Goal: Information Seeking & Learning: Learn about a topic

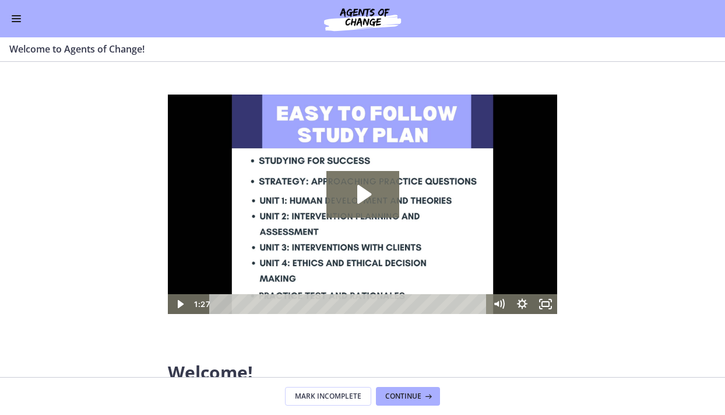
click at [22, 24] on button "Enable menu" at bounding box center [16, 19] width 14 height 14
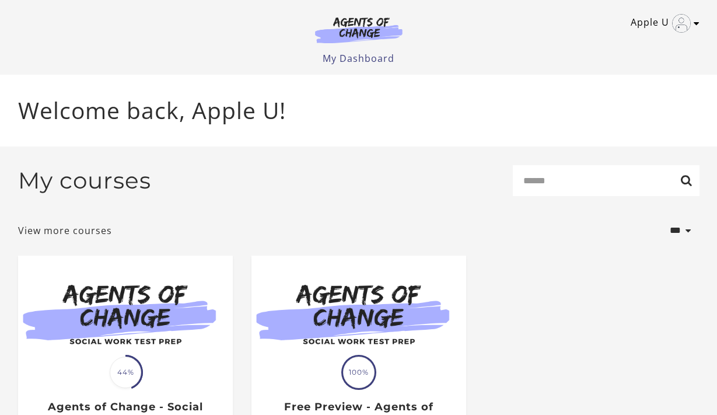
click at [691, 24] on link "Apple U" at bounding box center [661, 23] width 63 height 19
click at [619, 48] on link "My Account" at bounding box center [650, 43] width 103 height 20
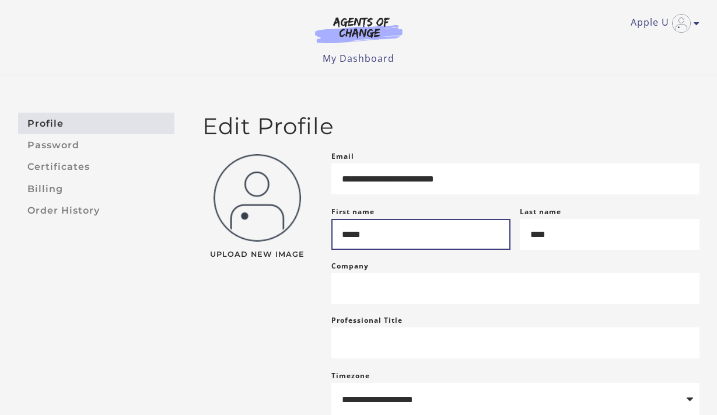
click at [433, 239] on input "*****" at bounding box center [421, 234] width 180 height 31
type input "*******"
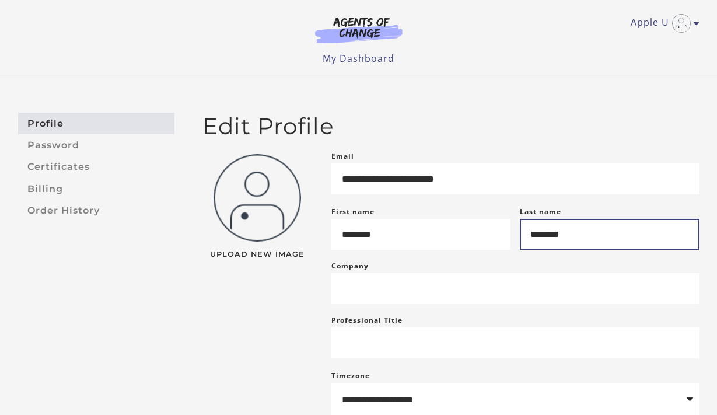
type input "********"
click at [190, 310] on main "**********" at bounding box center [446, 312] width 525 height 399
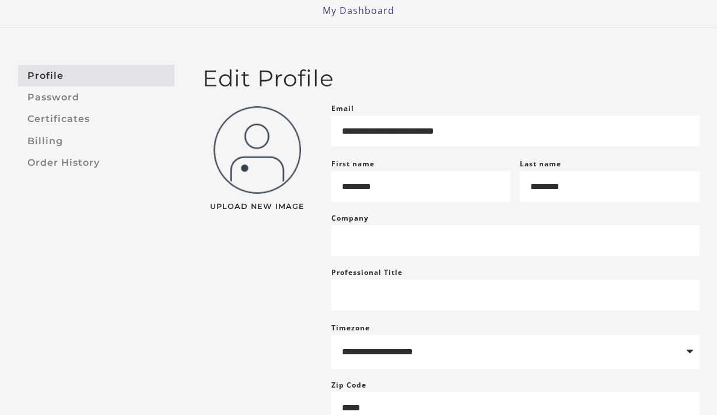
scroll to position [234, 0]
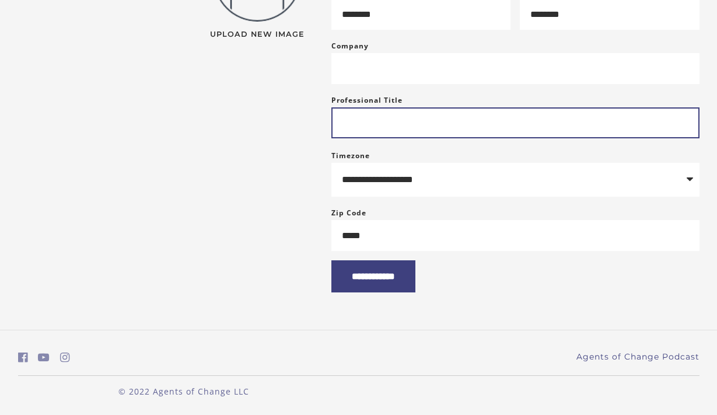
click at [384, 127] on input "Professional Title" at bounding box center [515, 122] width 368 height 31
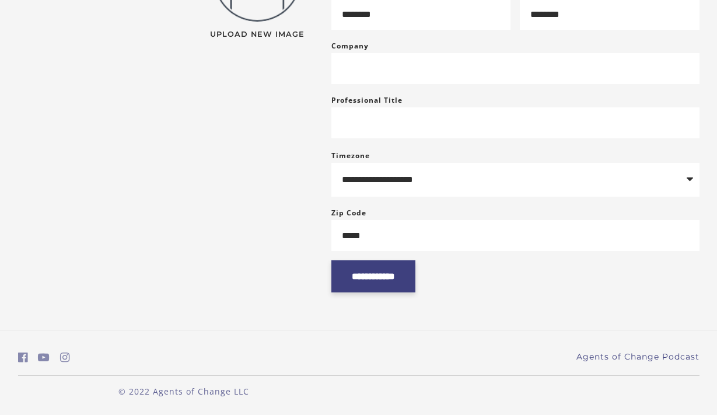
click at [382, 273] on input "**********" at bounding box center [373, 276] width 84 height 32
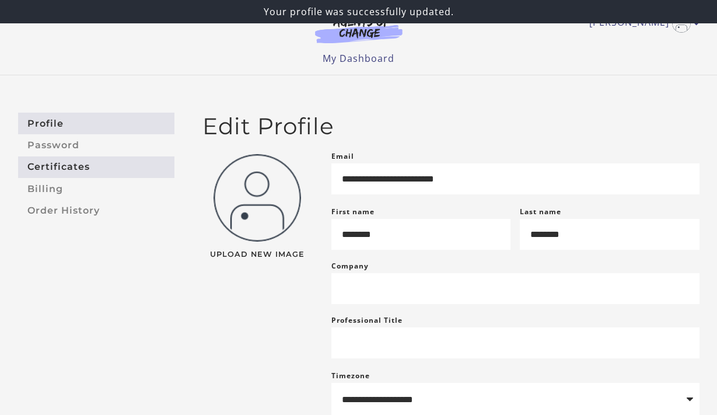
click at [62, 163] on link "Certificates" at bounding box center [96, 167] width 156 height 22
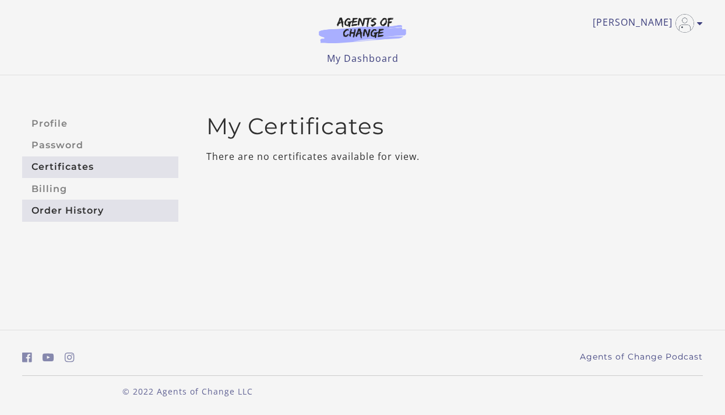
click at [62, 208] on link "Order History" at bounding box center [100, 210] width 156 height 22
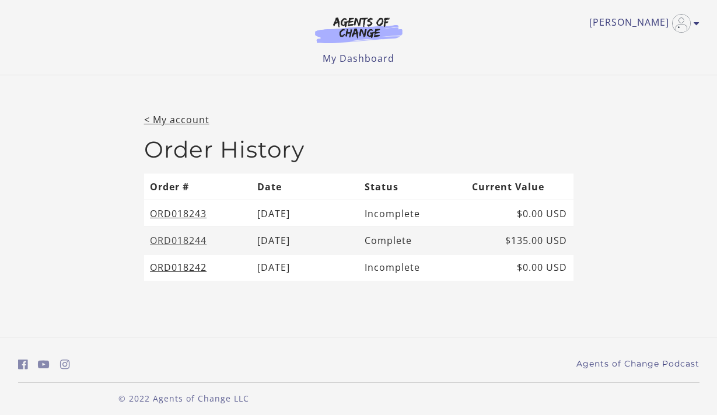
click at [180, 239] on link "ORD018244" at bounding box center [178, 240] width 57 height 13
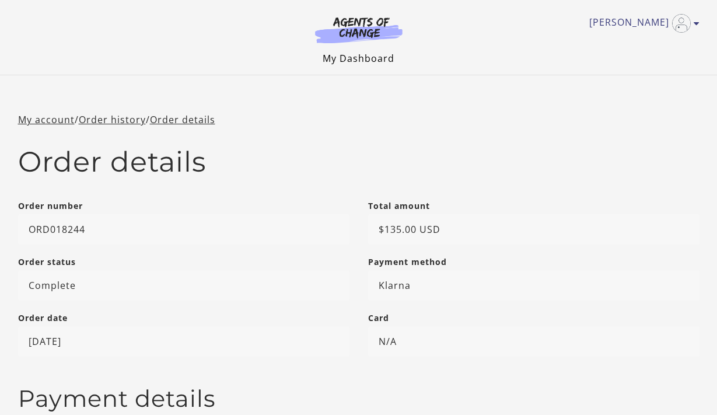
click at [363, 57] on link "My Dashboard" at bounding box center [358, 58] width 72 height 13
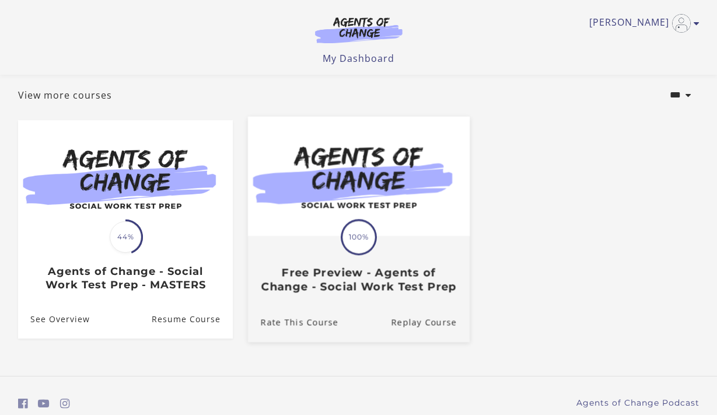
scroll to position [121, 0]
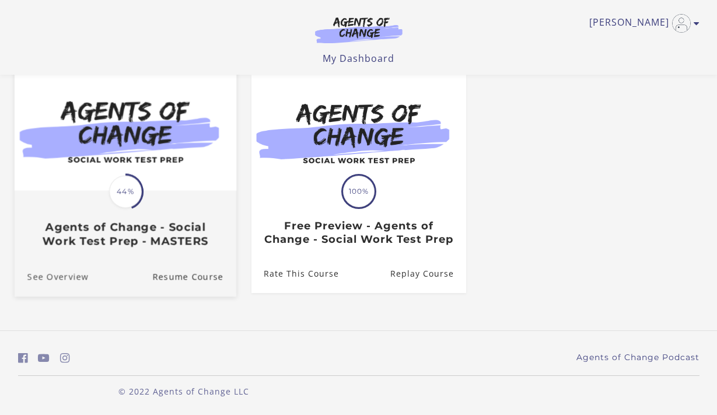
click at [58, 280] on link "See Overview" at bounding box center [51, 276] width 74 height 39
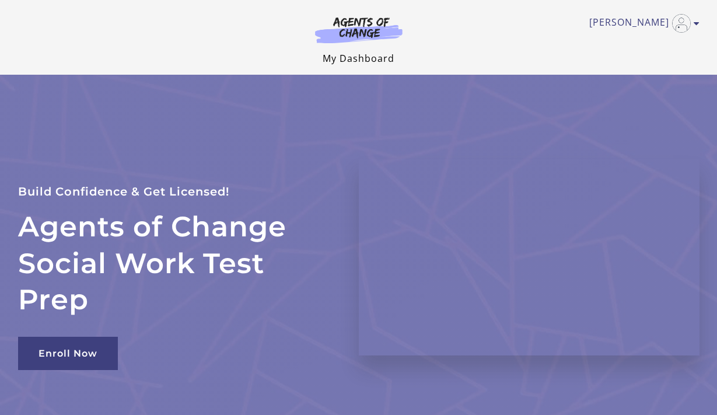
click at [349, 59] on link "My Dashboard" at bounding box center [358, 58] width 72 height 13
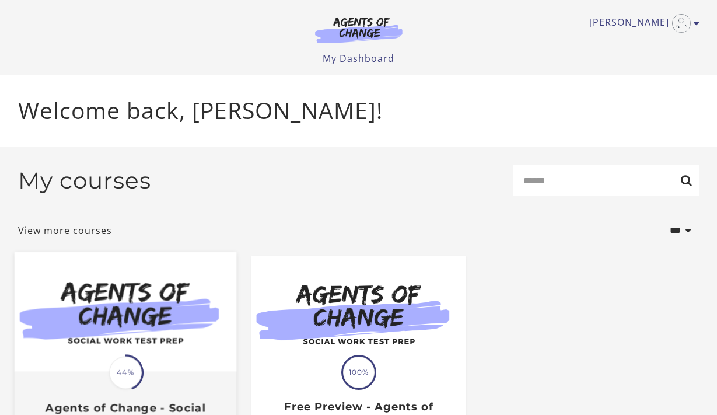
scroll to position [121, 0]
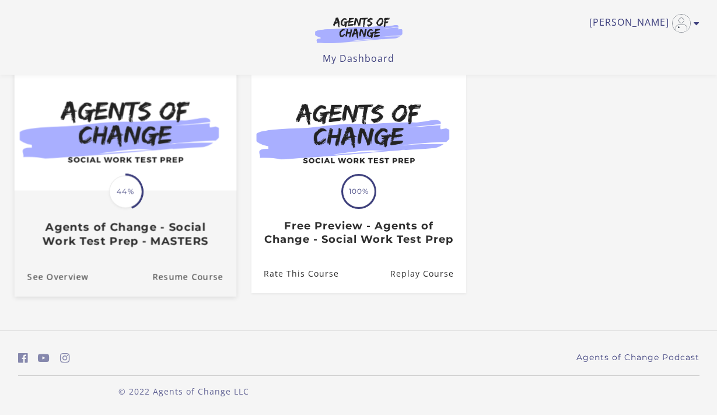
click at [162, 220] on h3 "Agents of Change - Social Work Test Prep - MASTERS" at bounding box center [125, 233] width 196 height 27
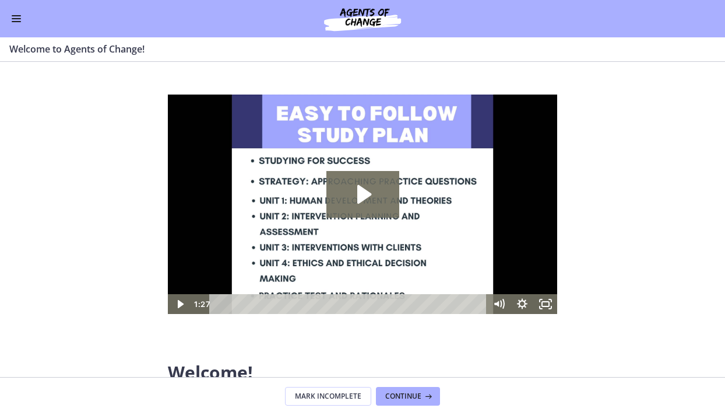
click at [10, 22] on button "Enable menu" at bounding box center [16, 19] width 14 height 14
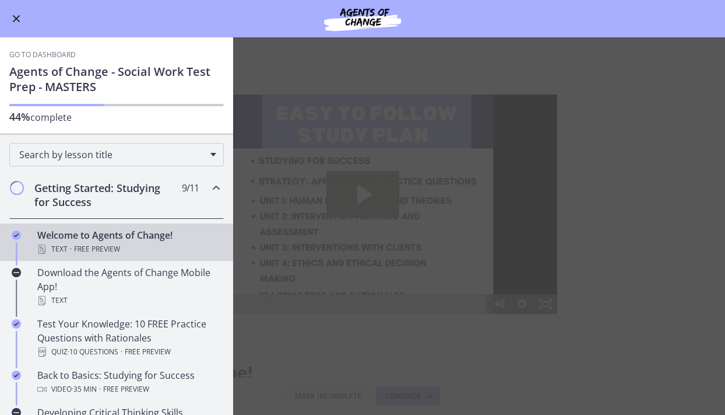
click at [99, 79] on h1 "Agents of Change - Social Work Test Prep - MASTERS" at bounding box center [116, 79] width 215 height 30
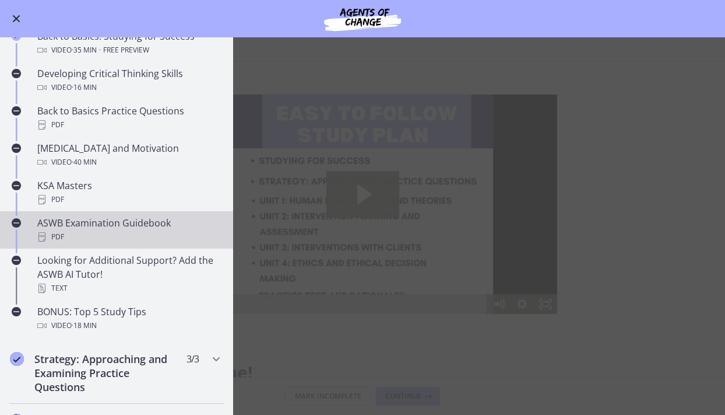
scroll to position [441, 0]
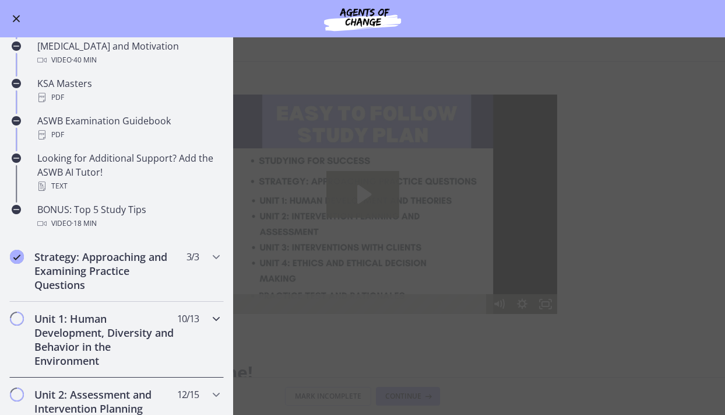
click at [76, 318] on h2 "Unit 1: Human Development, Diversity and Behavior in the Environment" at bounding box center [105, 339] width 142 height 56
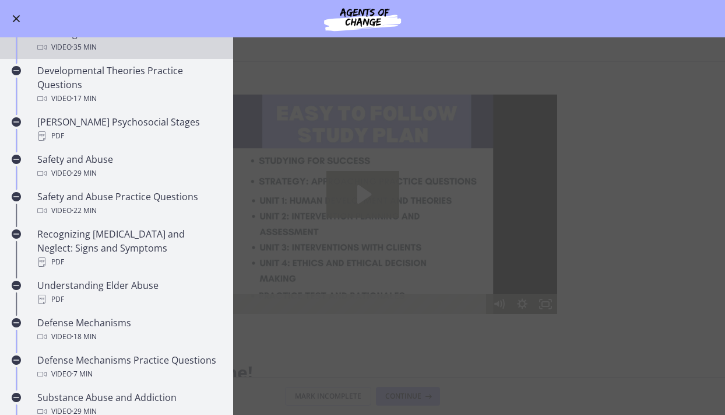
scroll to position [225, 0]
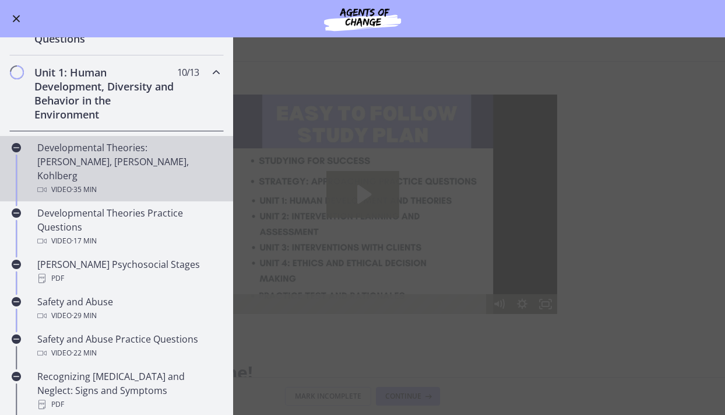
click at [54, 145] on div "Developmental Theories: Erikson, Piaget, Kohlberg Video · 35 min" at bounding box center [128, 169] width 182 height 56
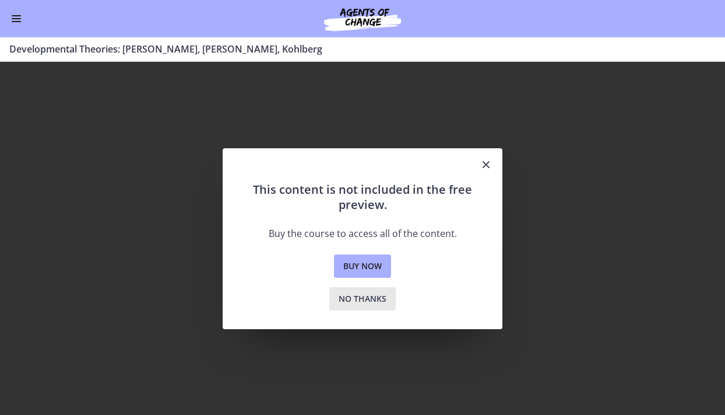
click at [356, 287] on button "No thanks" at bounding box center [362, 298] width 66 height 23
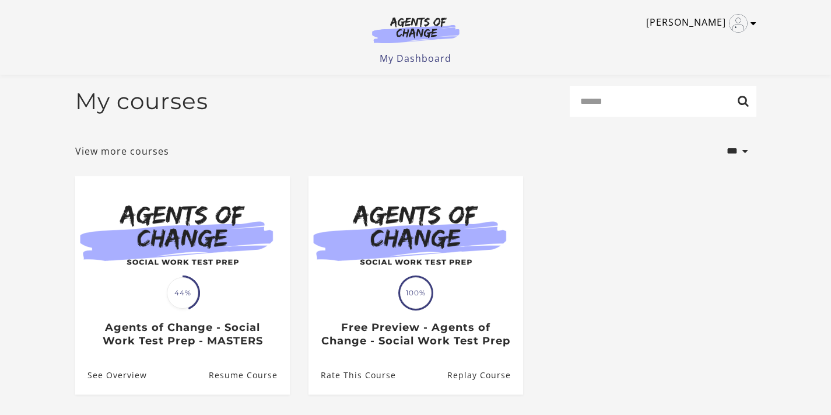
click at [749, 22] on link "[PERSON_NAME]" at bounding box center [698, 23] width 104 height 19
click at [727, 40] on link "My Account" at bounding box center [708, 43] width 103 height 20
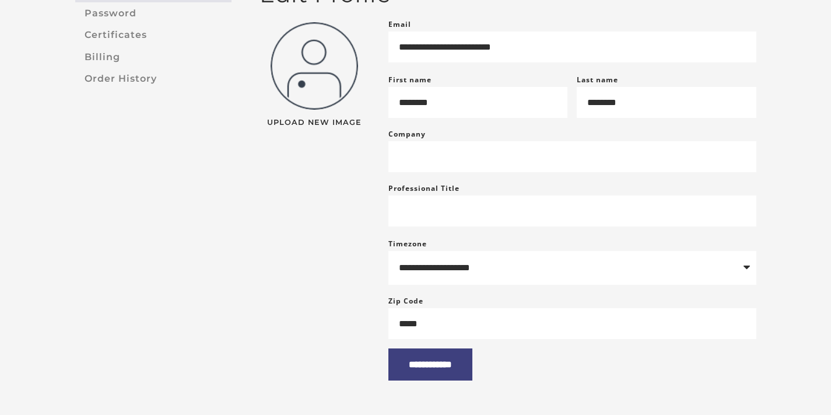
scroll to position [206, 0]
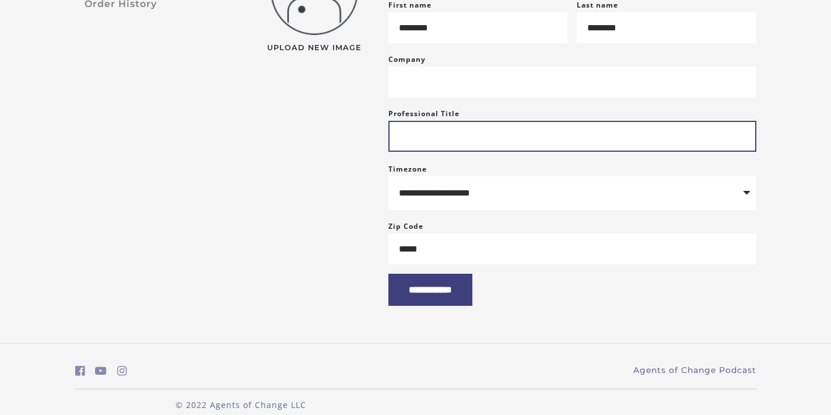
click at [497, 139] on input "Professional Title" at bounding box center [572, 136] width 368 height 31
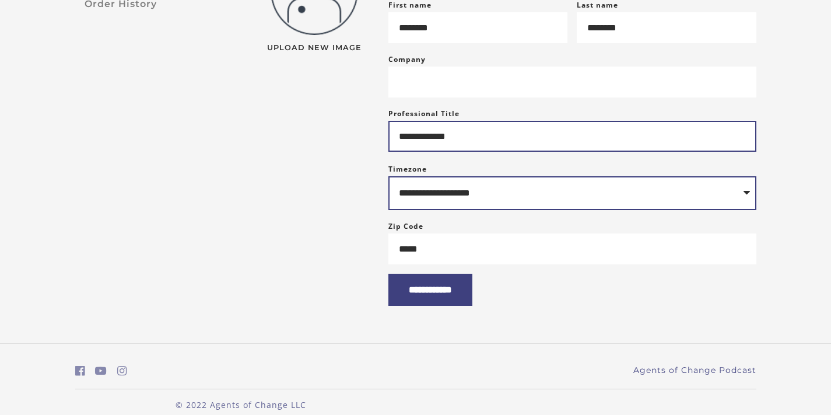
type input "**********"
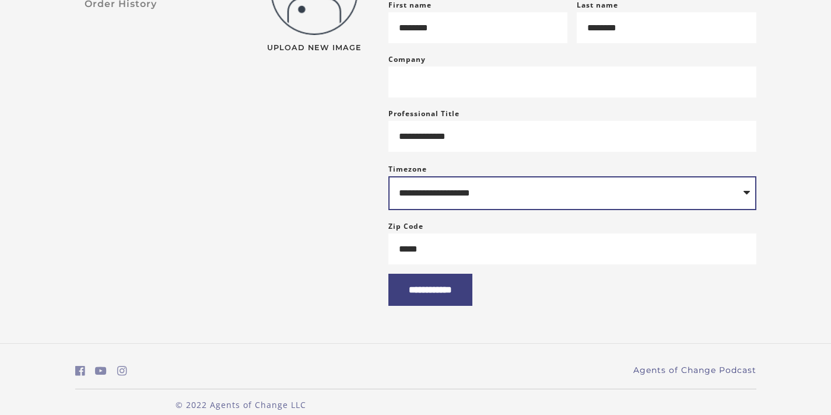
select select "**********"
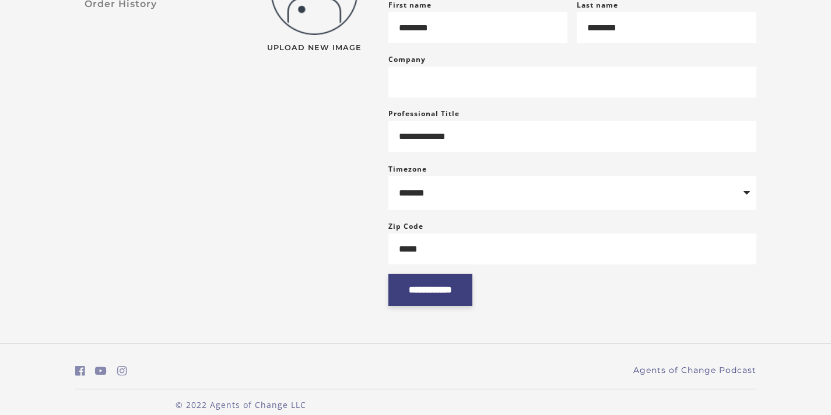
click at [455, 300] on input "**********" at bounding box center [430, 289] width 84 height 32
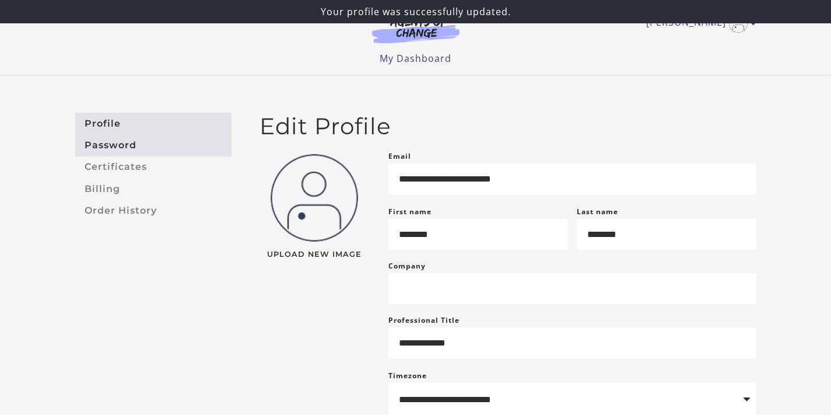
click at [148, 150] on link "Password" at bounding box center [153, 145] width 156 height 22
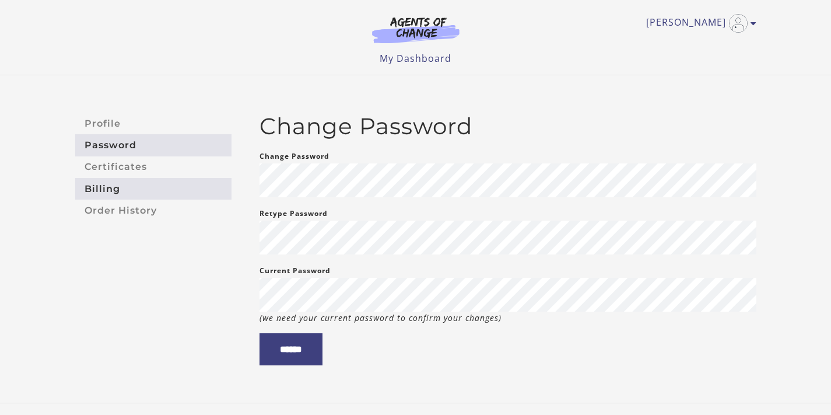
click at [119, 186] on link "Billing" at bounding box center [153, 189] width 156 height 22
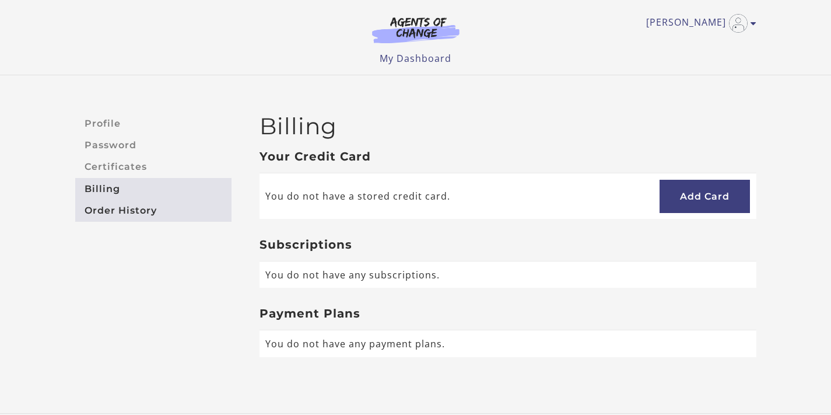
click at [137, 210] on link "Order History" at bounding box center [153, 210] width 156 height 22
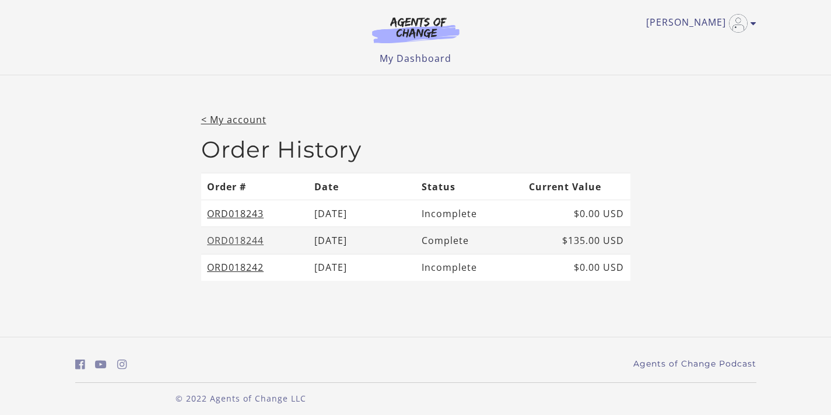
click at [254, 241] on link "ORD018244" at bounding box center [235, 240] width 57 height 13
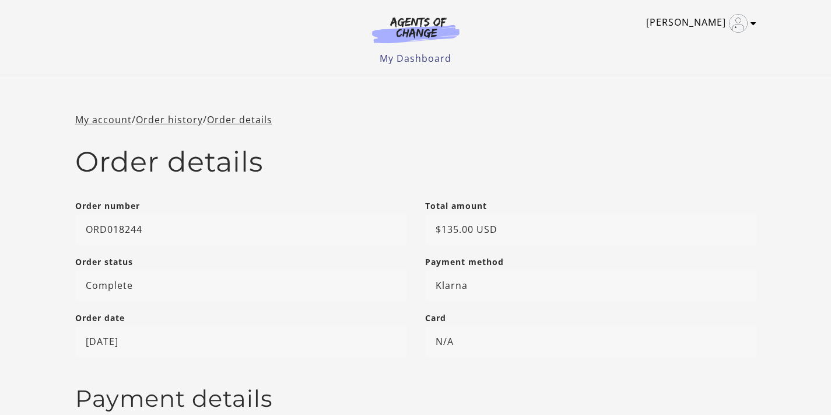
click at [752, 20] on icon "Toggle menu" at bounding box center [753, 23] width 6 height 9
click at [700, 58] on link "Support" at bounding box center [708, 62] width 103 height 20
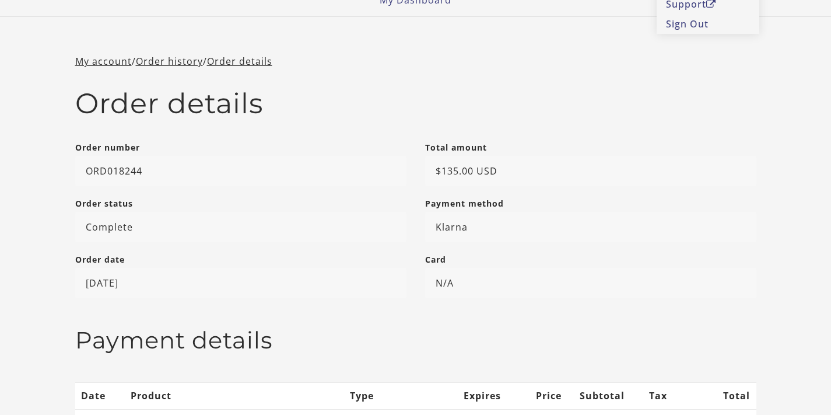
scroll to position [109, 0]
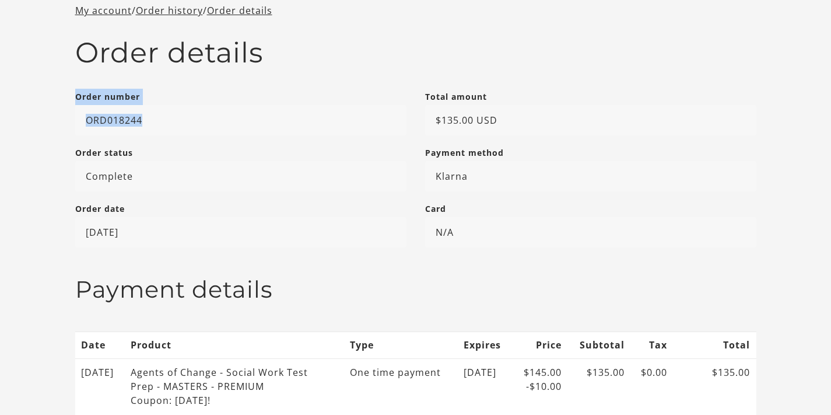
drag, startPoint x: 74, startPoint y: 93, endPoint x: 148, endPoint y: 122, distance: 79.6
click at [148, 122] on li "Order number ORD018244" at bounding box center [241, 117] width 350 height 56
click at [148, 122] on p "ORD018244" at bounding box center [240, 120] width 331 height 30
drag, startPoint x: 148, startPoint y: 122, endPoint x: 79, endPoint y: 96, distance: 73.6
click at [79, 96] on li "Order number ORD018244" at bounding box center [241, 117] width 350 height 56
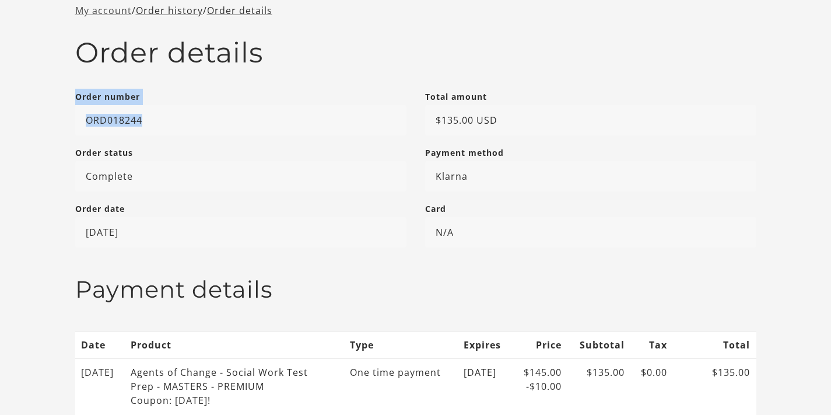
click at [115, 12] on link "My account" at bounding box center [103, 10] width 57 height 13
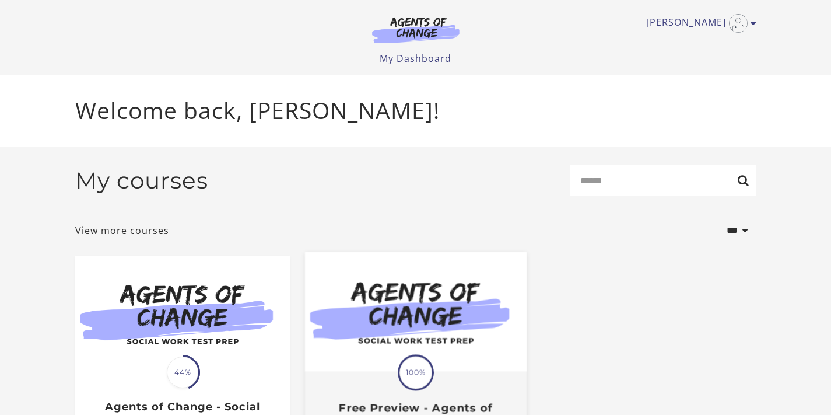
scroll to position [121, 0]
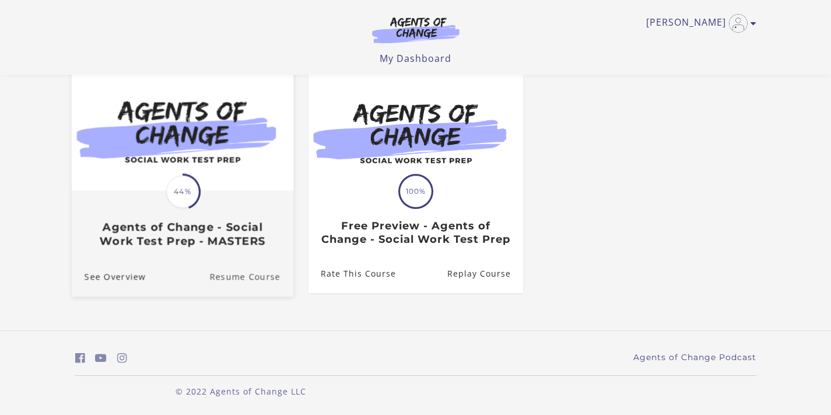
click at [235, 278] on link "Resume Course" at bounding box center [251, 276] width 84 height 39
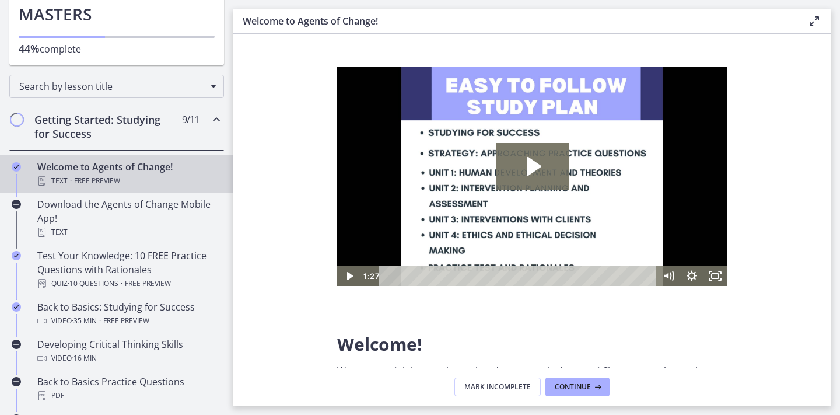
scroll to position [329, 0]
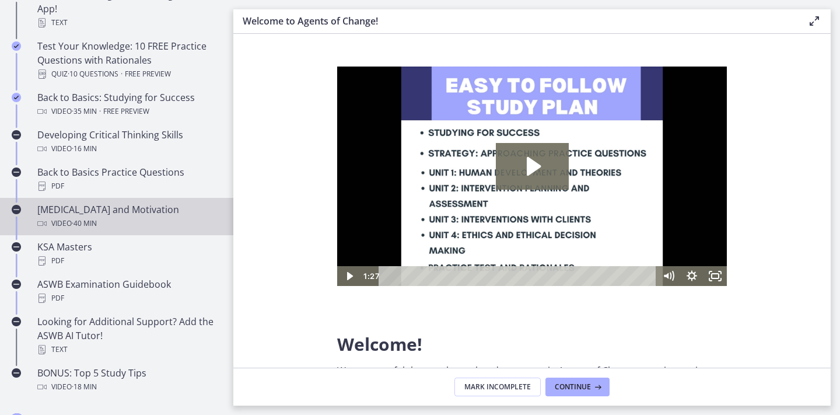
click at [69, 228] on div "Video · 40 min" at bounding box center [128, 223] width 182 height 14
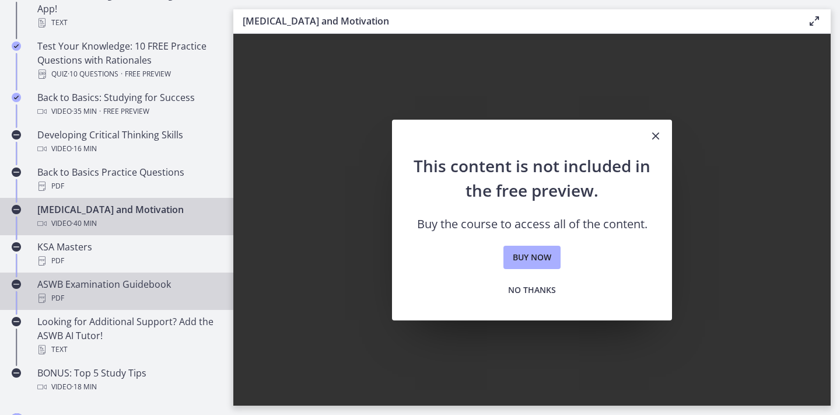
click at [57, 273] on link "ASWB Examination Guidebook PDF" at bounding box center [116, 290] width 233 height 37
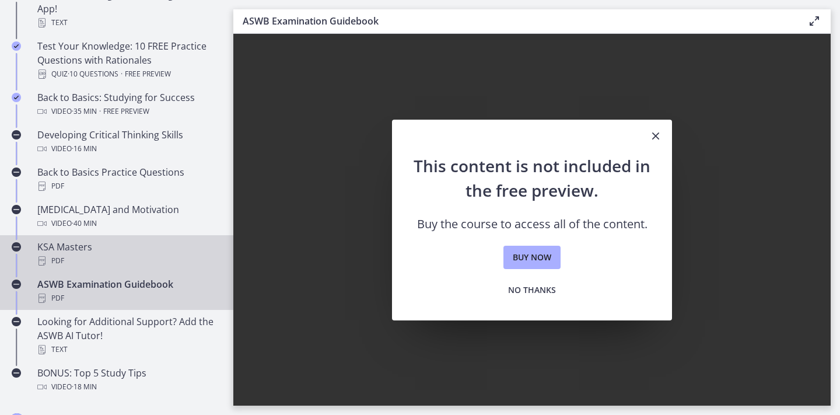
click at [62, 262] on div "PDF" at bounding box center [128, 261] width 182 height 14
click at [58, 308] on link "ASWB Examination Guidebook PDF" at bounding box center [116, 290] width 233 height 37
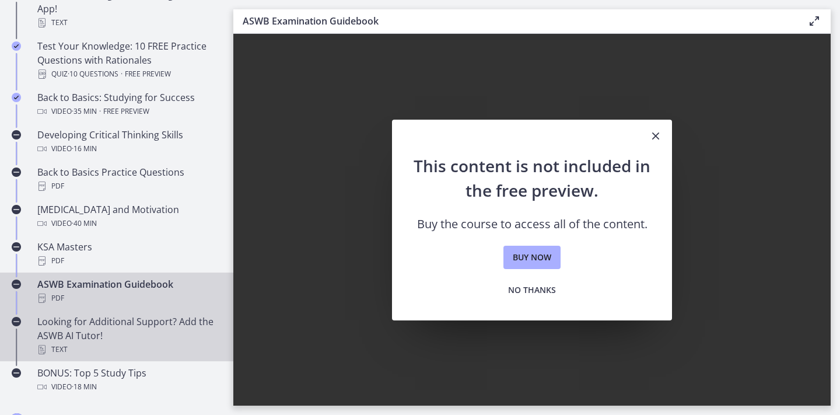
scroll to position [384, 0]
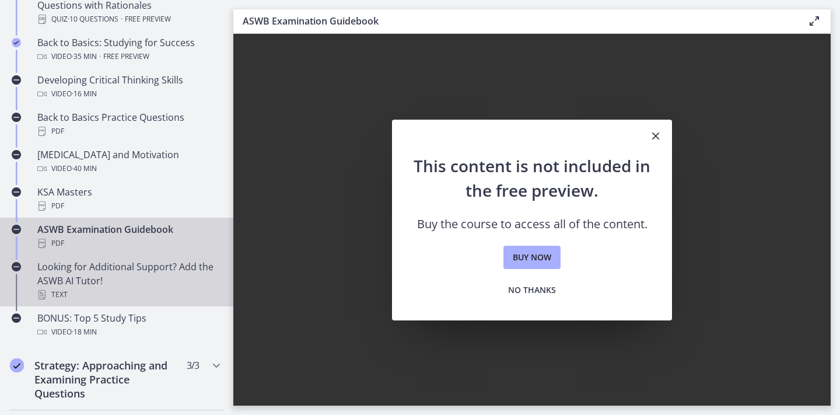
click at [59, 303] on link "Looking for Additional Support? Add the ASWB AI Tutor! Text" at bounding box center [116, 280] width 233 height 51
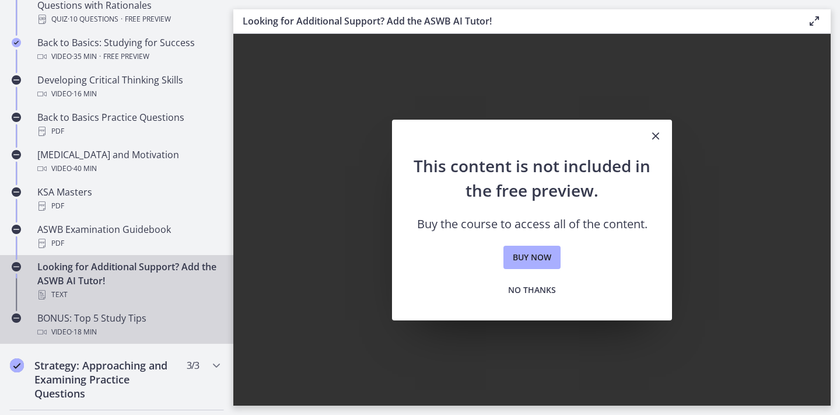
click at [58, 322] on div "BONUS: Top 5 Study Tips Video · 18 min" at bounding box center [128, 325] width 182 height 28
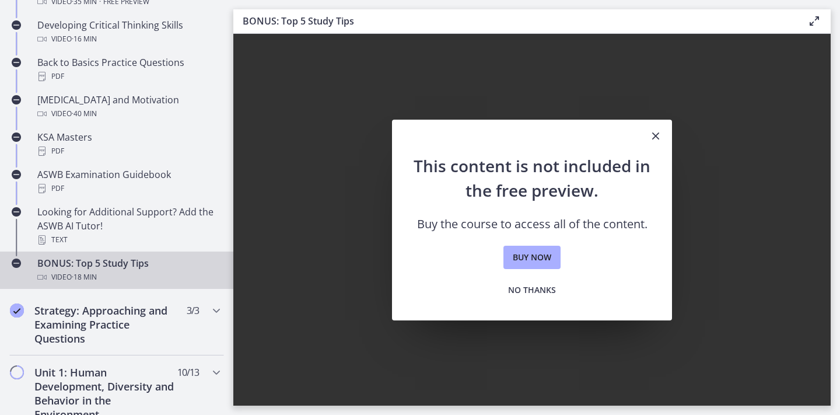
scroll to position [561, 0]
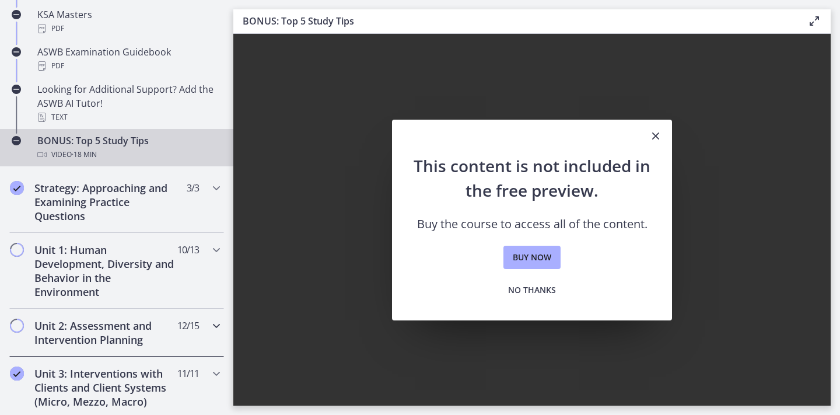
click at [70, 308] on div "Unit 2: Assessment and Intervention Planning 12 / 15 Completed" at bounding box center [116, 332] width 215 height 48
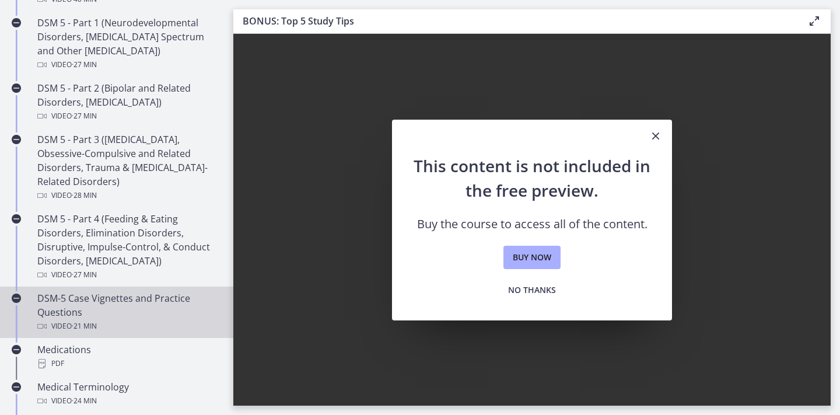
click at [86, 295] on div "DSM-5 Case Vignettes and Practice Questions Video · 21 min" at bounding box center [128, 312] width 182 height 42
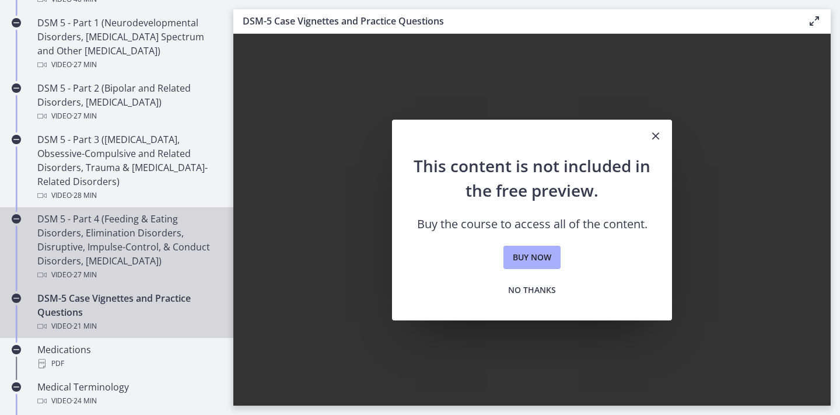
click at [103, 269] on div "Video · 27 min" at bounding box center [128, 275] width 182 height 14
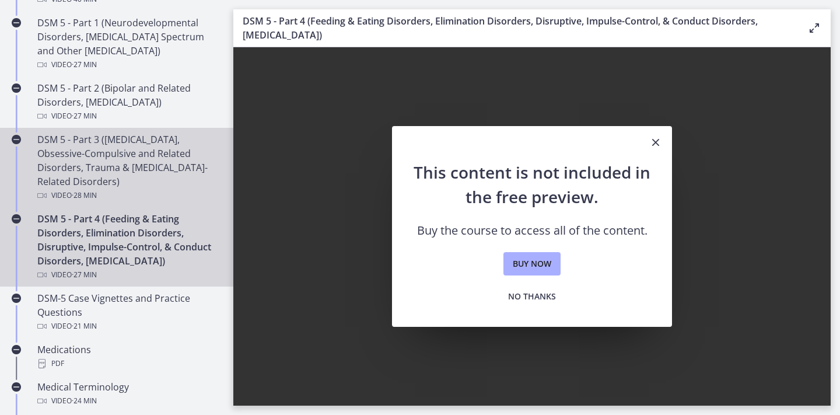
click at [120, 178] on div "DSM 5 - Part 3 ([MEDICAL_DATA], Obsessive-Compulsive and Related Disorders, Tra…" at bounding box center [128, 167] width 182 height 70
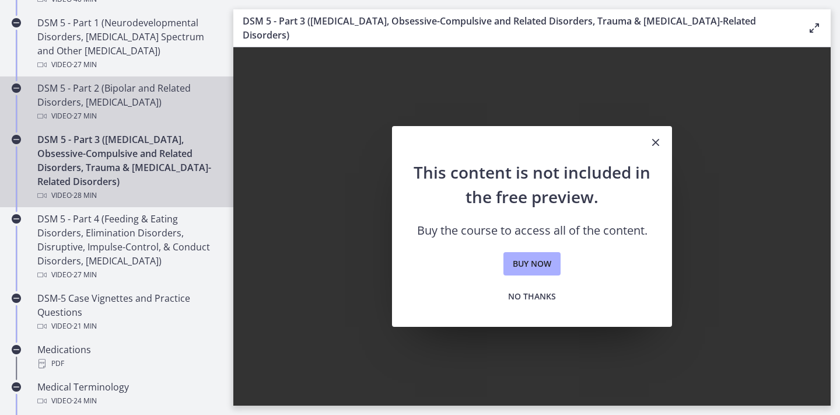
click at [127, 110] on div "Video · 27 min" at bounding box center [128, 116] width 182 height 14
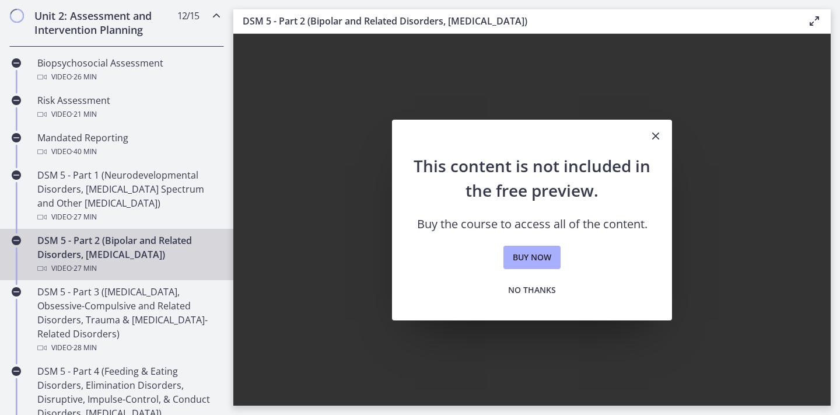
scroll to position [156, 0]
